Goal: Task Accomplishment & Management: Use online tool/utility

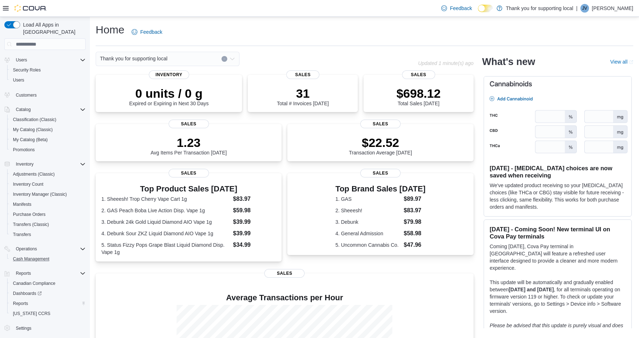
scroll to position [24, 0]
click at [19, 301] on span "Reports" at bounding box center [20, 304] width 15 height 6
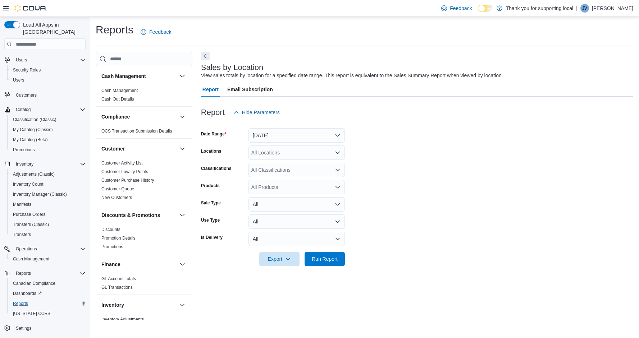
click at [293, 138] on button "[DATE]" at bounding box center [296, 135] width 96 height 14
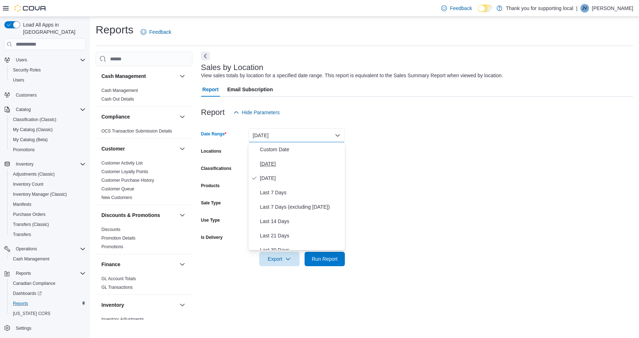
click at [266, 160] on span "[DATE]" at bounding box center [301, 164] width 82 height 9
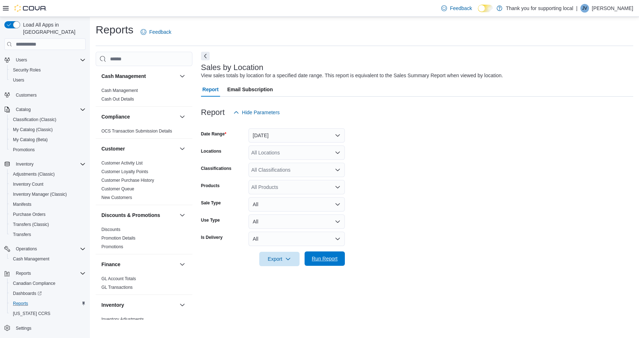
click at [321, 260] on span "Run Report" at bounding box center [325, 258] width 26 height 7
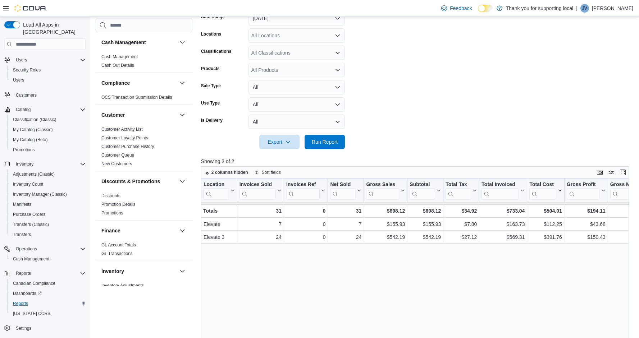
scroll to position [119, 0]
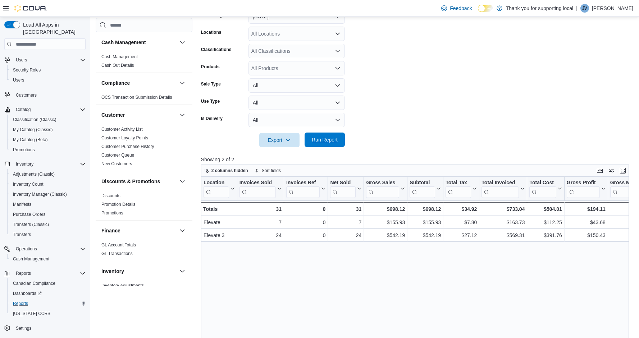
click at [325, 142] on span "Run Report" at bounding box center [325, 139] width 26 height 7
click at [333, 141] on span "Run Report" at bounding box center [325, 139] width 26 height 7
click at [335, 148] on div at bounding box center [417, 151] width 432 height 9
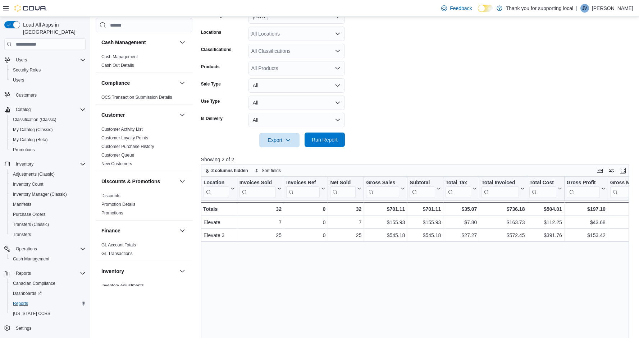
click at [336, 144] on span "Run Report" at bounding box center [325, 140] width 32 height 14
click at [452, 86] on form "Date Range [DATE] Locations All Locations Classifications All Classifications P…" at bounding box center [417, 74] width 432 height 147
click at [331, 142] on span "Run Report" at bounding box center [325, 139] width 26 height 7
click at [337, 137] on span "Run Report" at bounding box center [325, 139] width 26 height 7
